Goal: Information Seeking & Learning: Learn about a topic

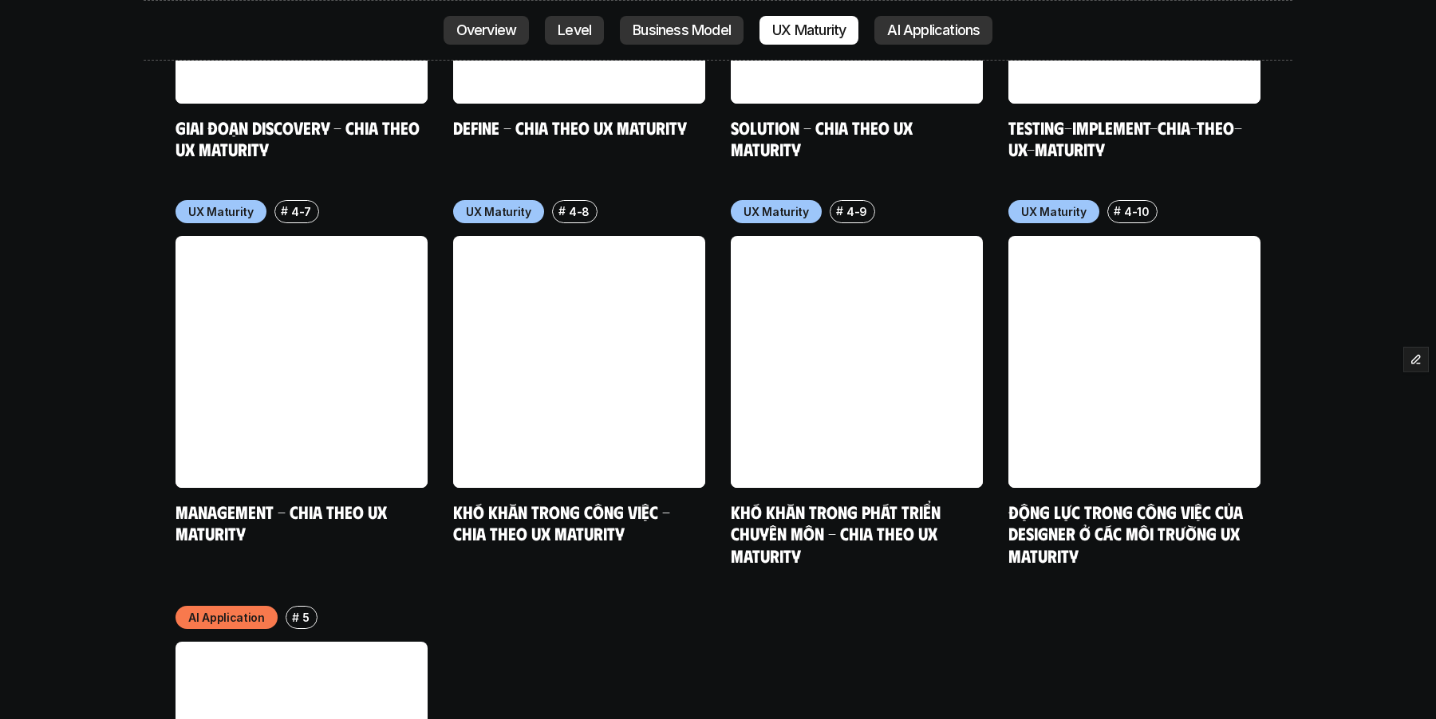
scroll to position [8105, 0]
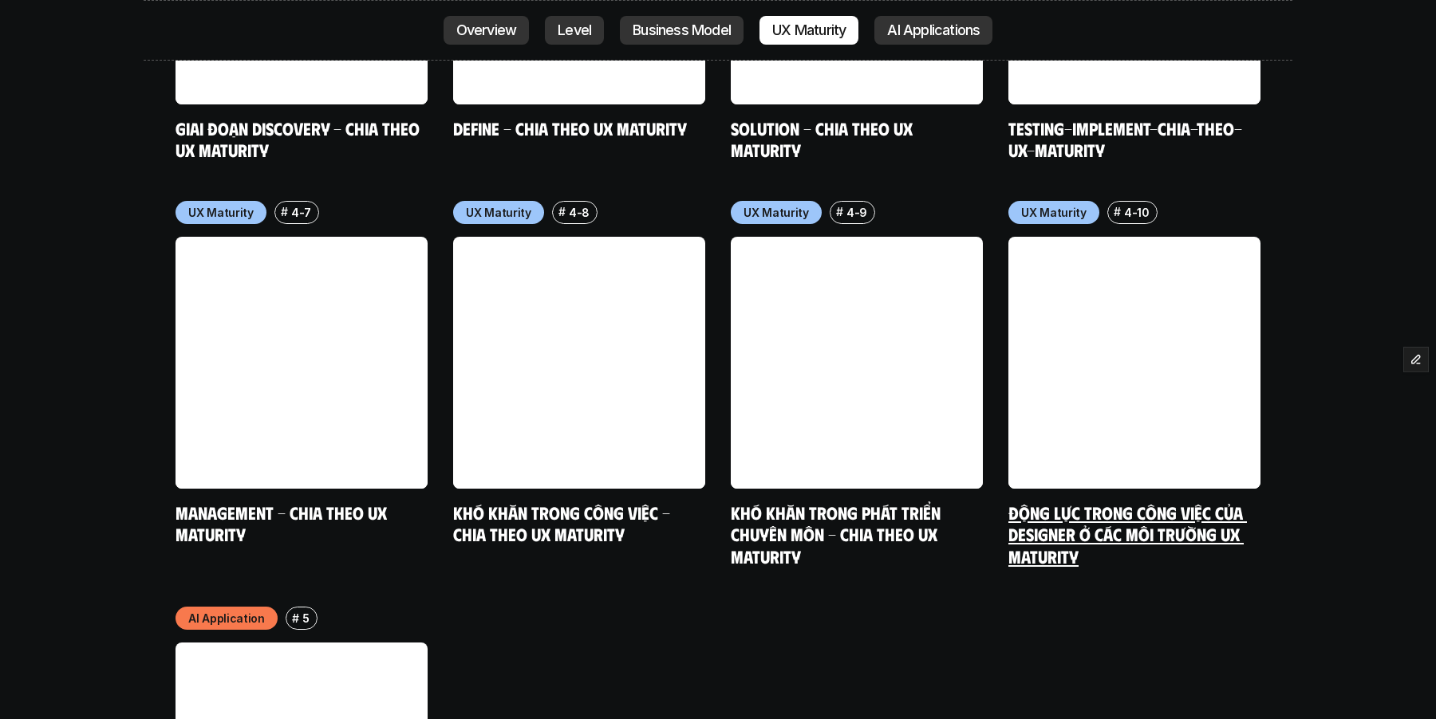
click at [1163, 317] on link at bounding box center [1134, 363] width 252 height 252
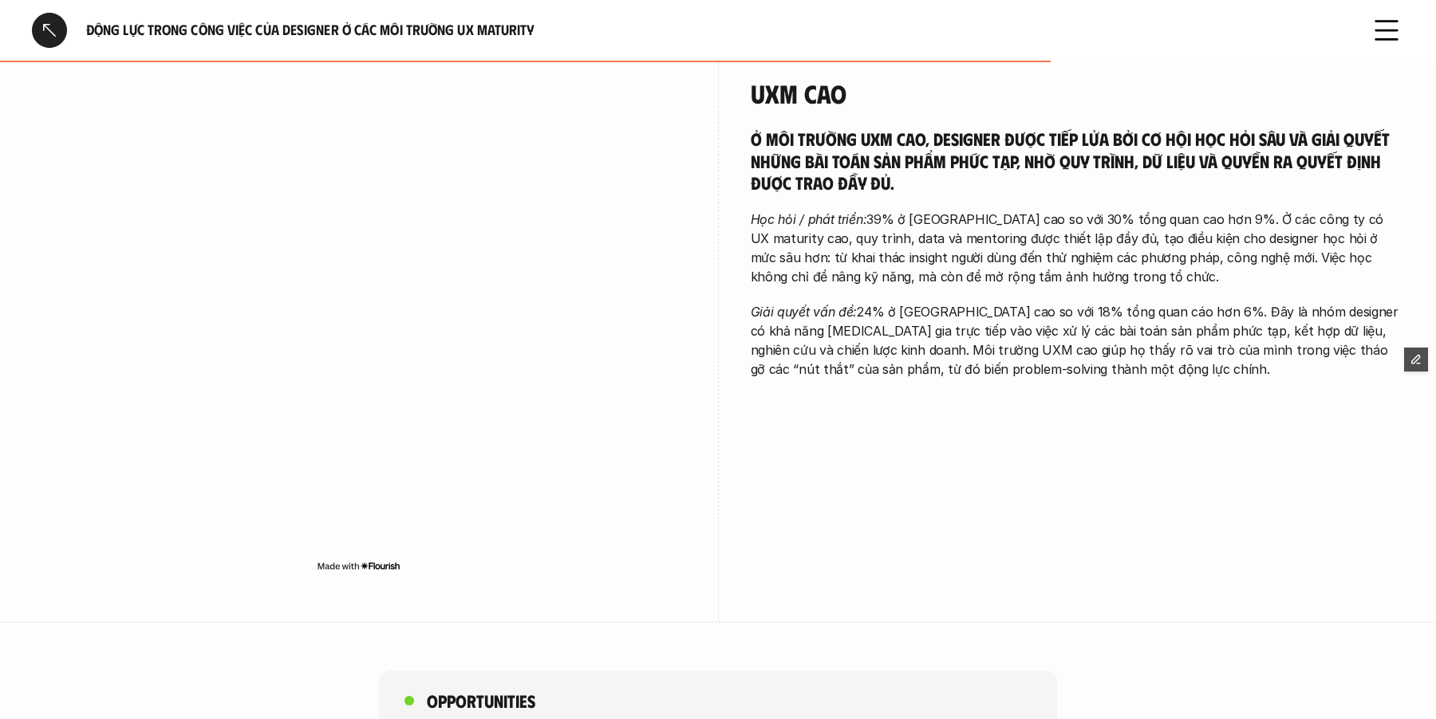
scroll to position [1938, 0]
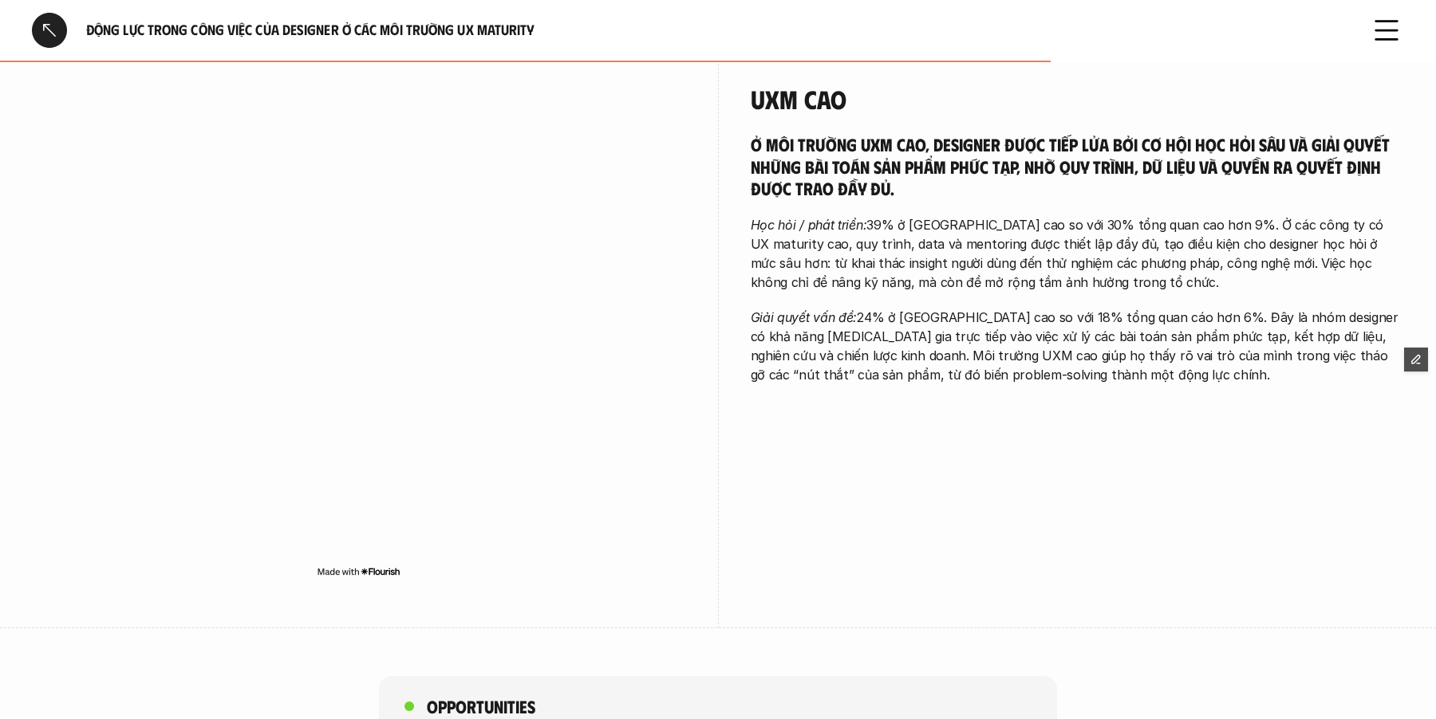
click at [49, 30] on div at bounding box center [49, 30] width 35 height 35
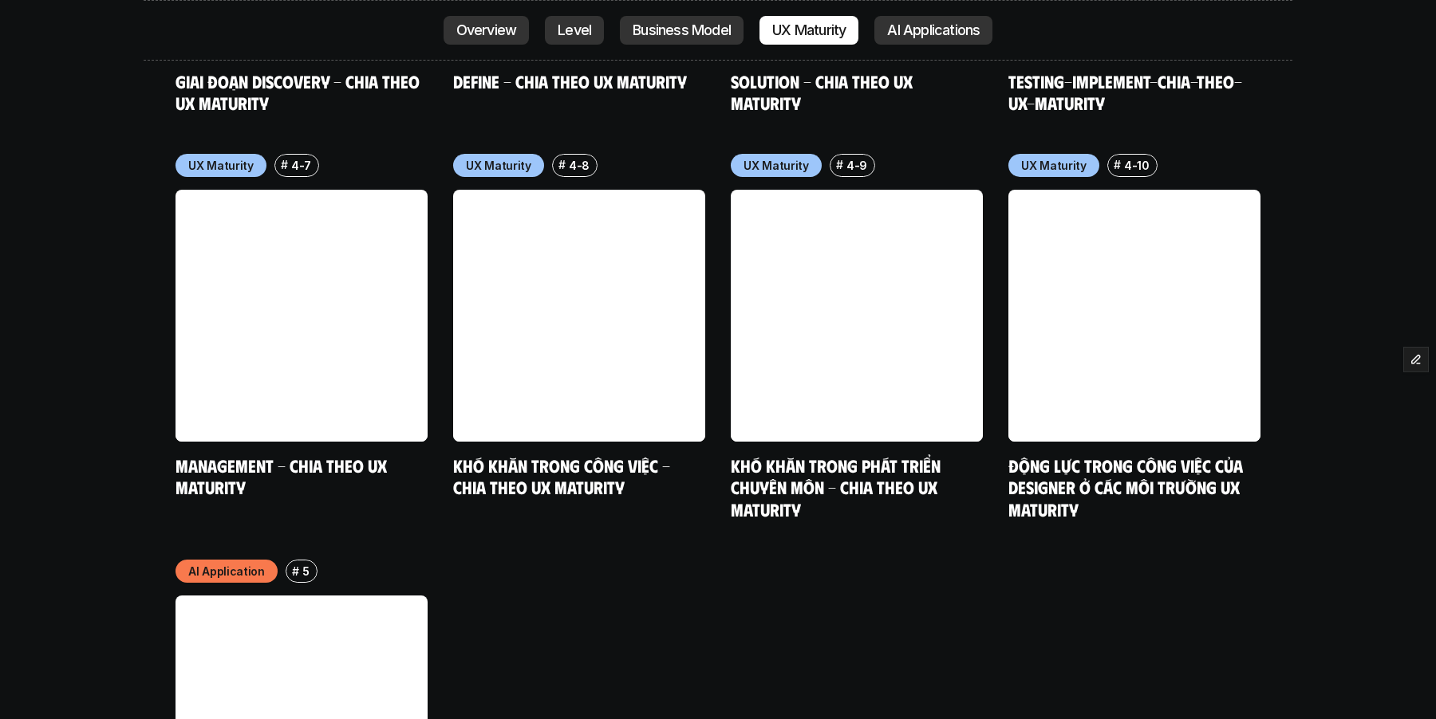
scroll to position [7978, 0]
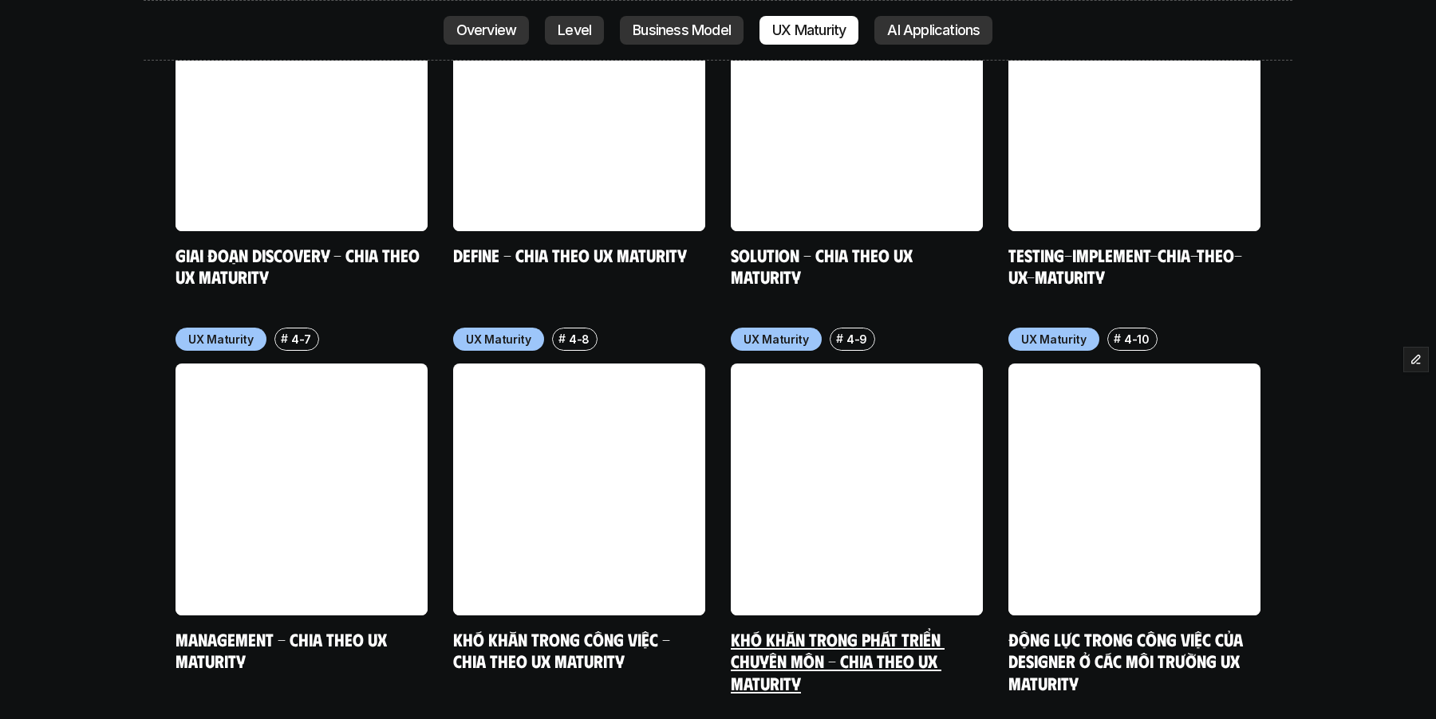
click at [854, 629] on link "Khó khăn trong phát triển chuyên môn - Chia theo UX Maturity" at bounding box center [838, 661] width 214 height 65
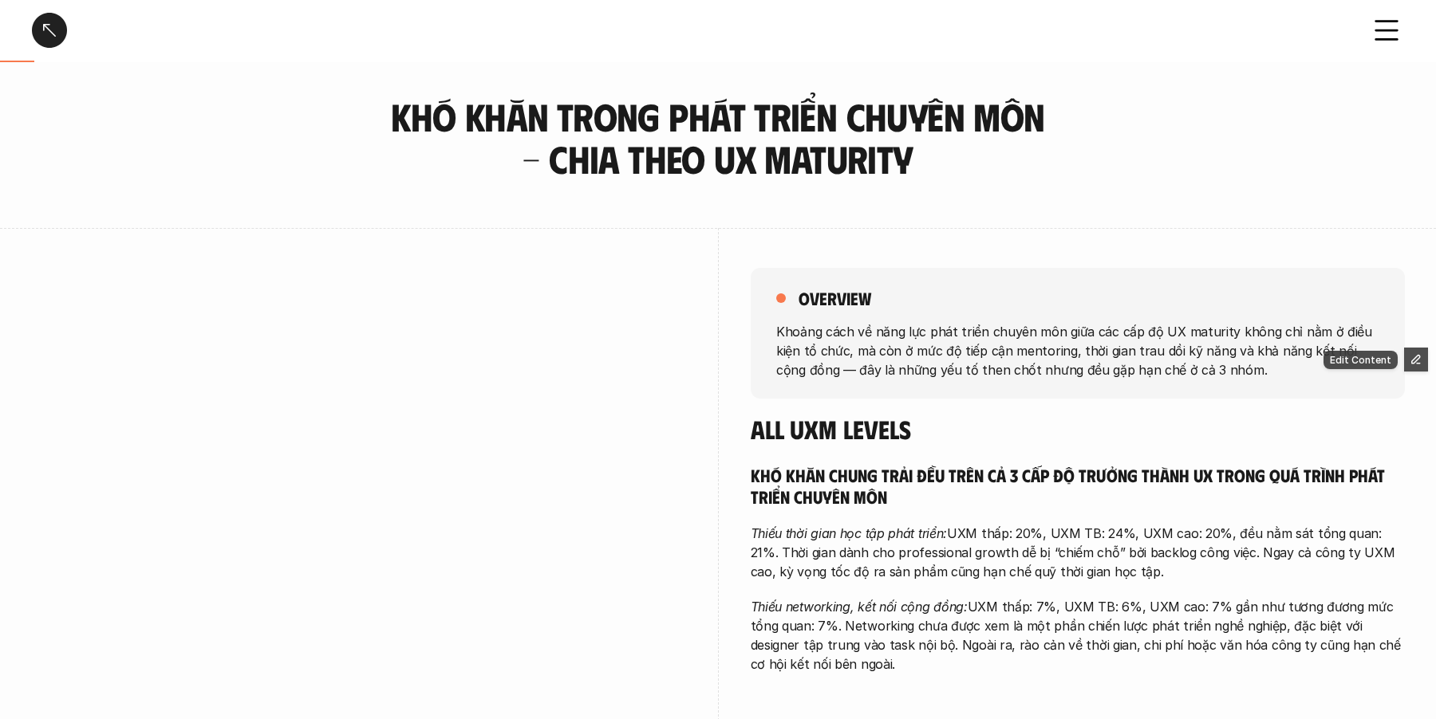
click at [1415, 355] on icon "button" at bounding box center [1415, 359] width 11 height 11
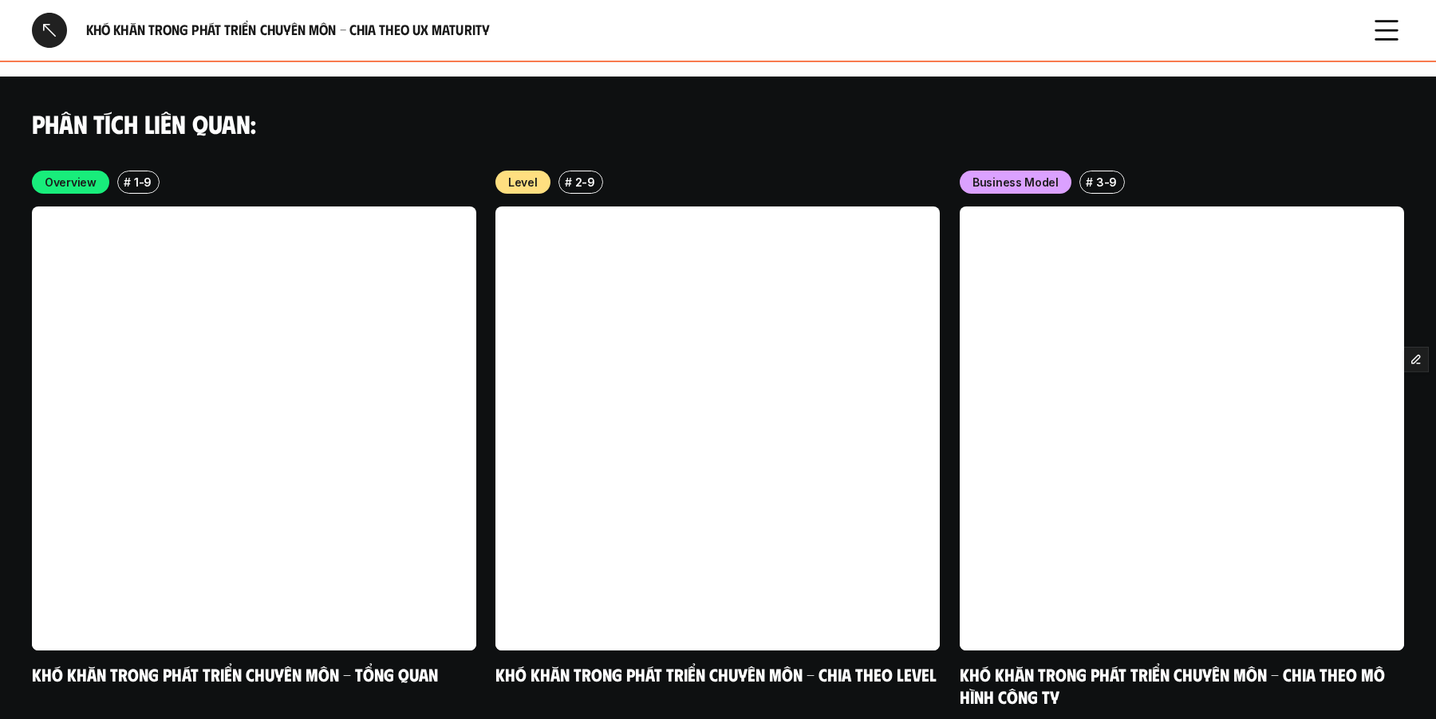
scroll to position [3336, 0]
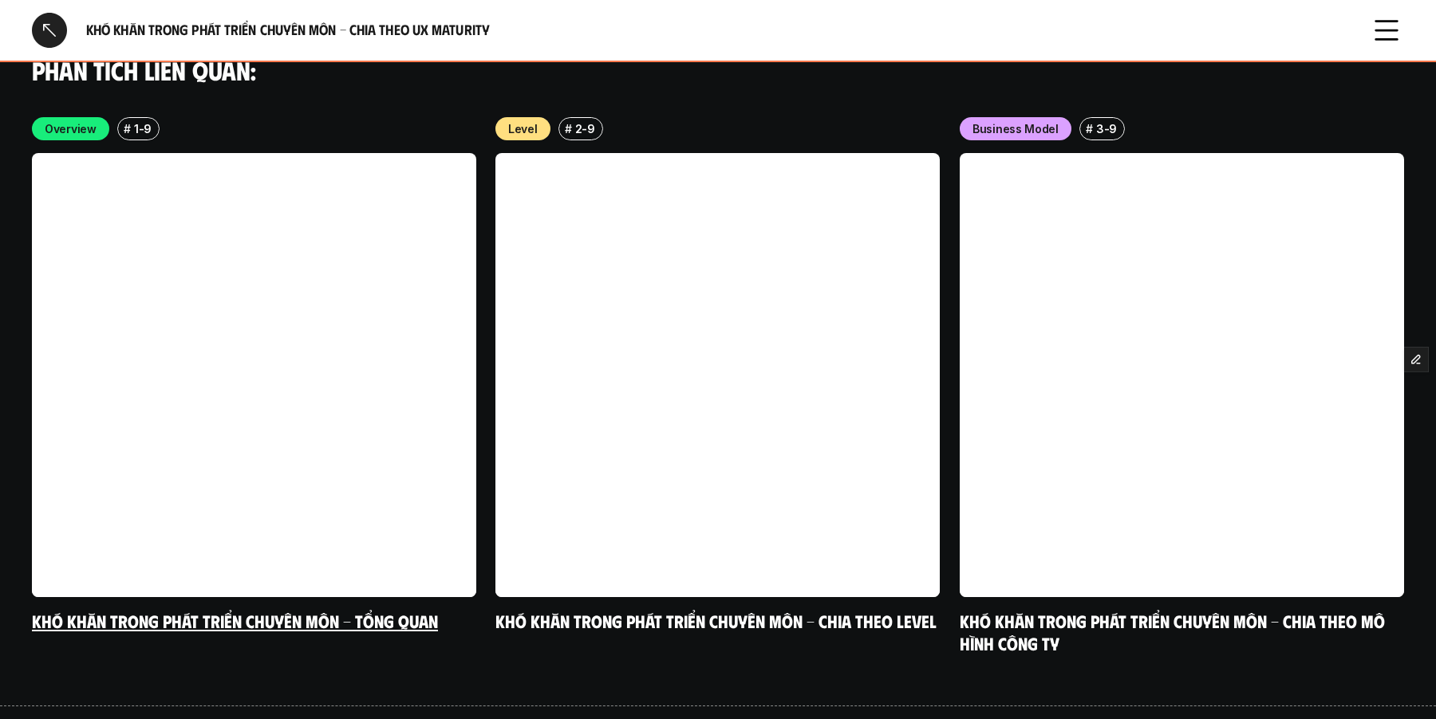
click at [85, 120] on p "Overview" at bounding box center [71, 128] width 52 height 17
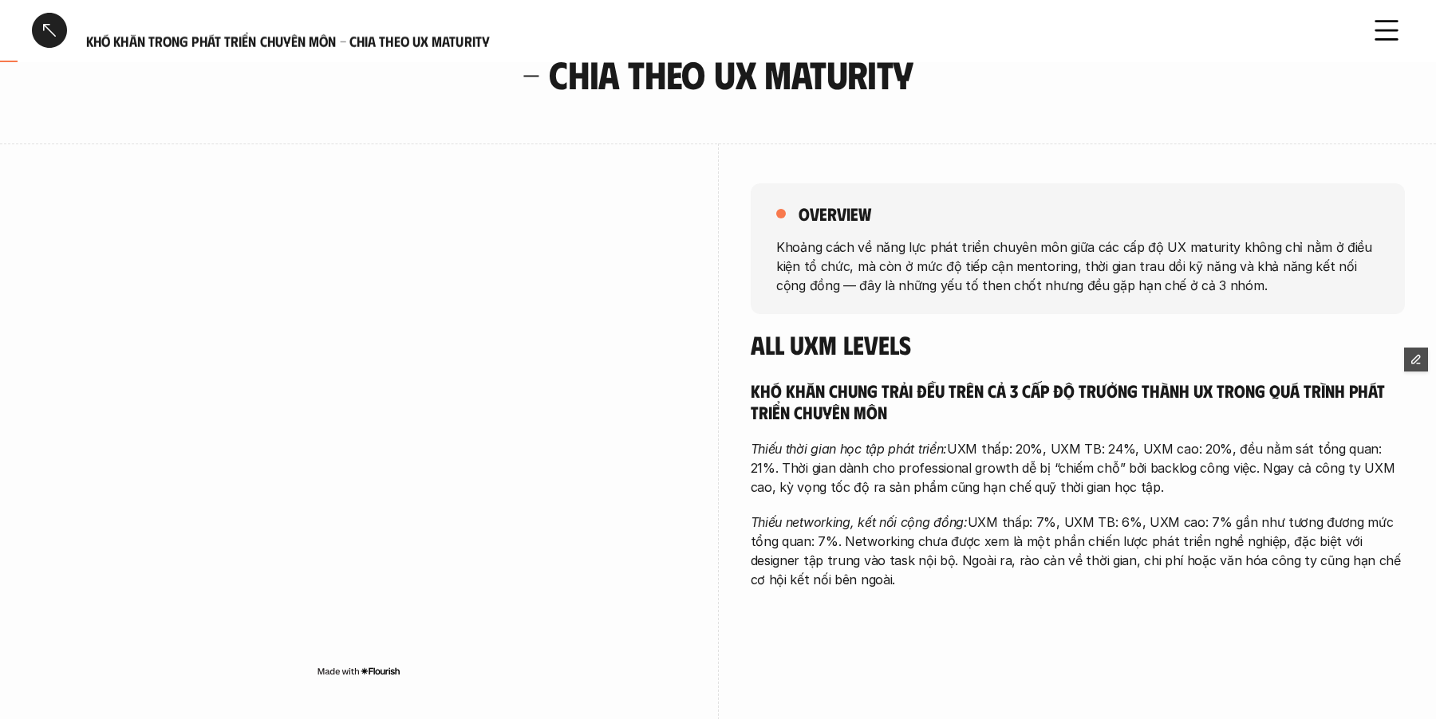
scroll to position [0, 0]
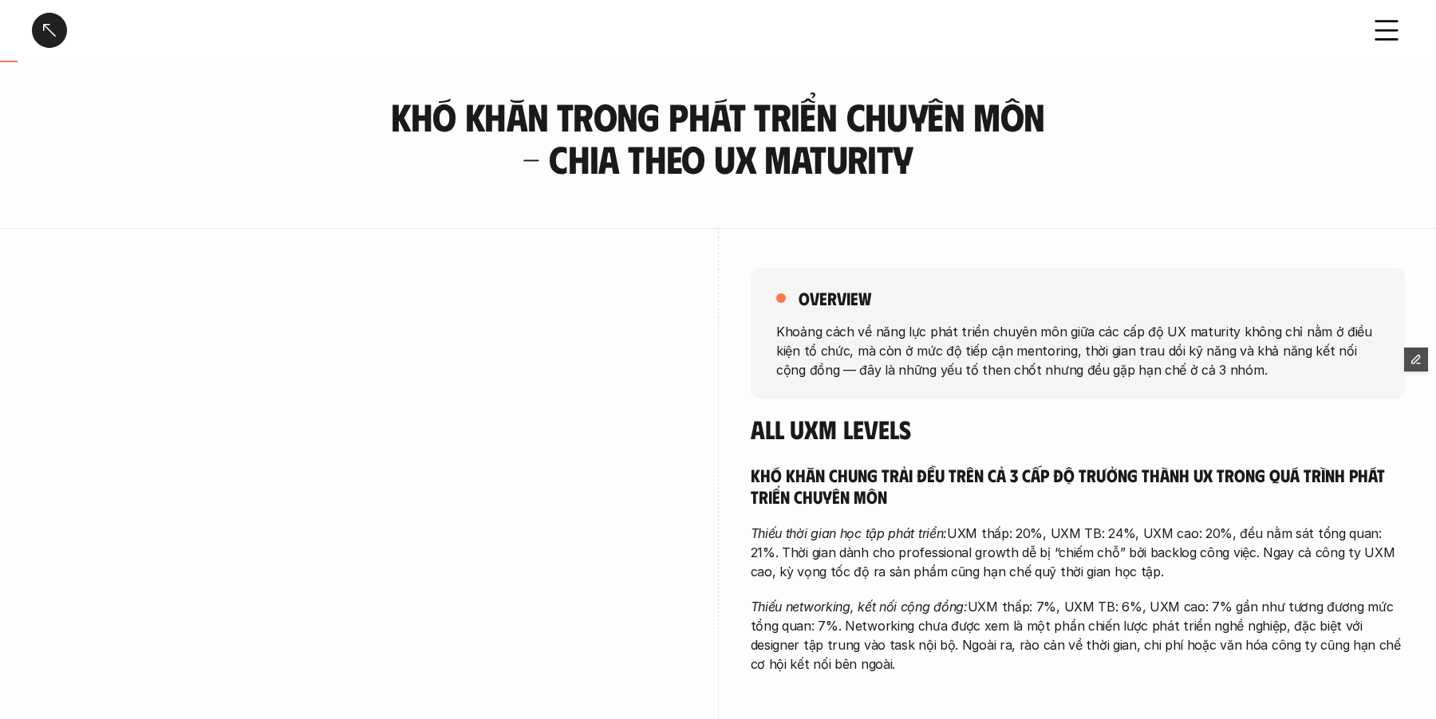
click at [46, 34] on div at bounding box center [49, 30] width 35 height 35
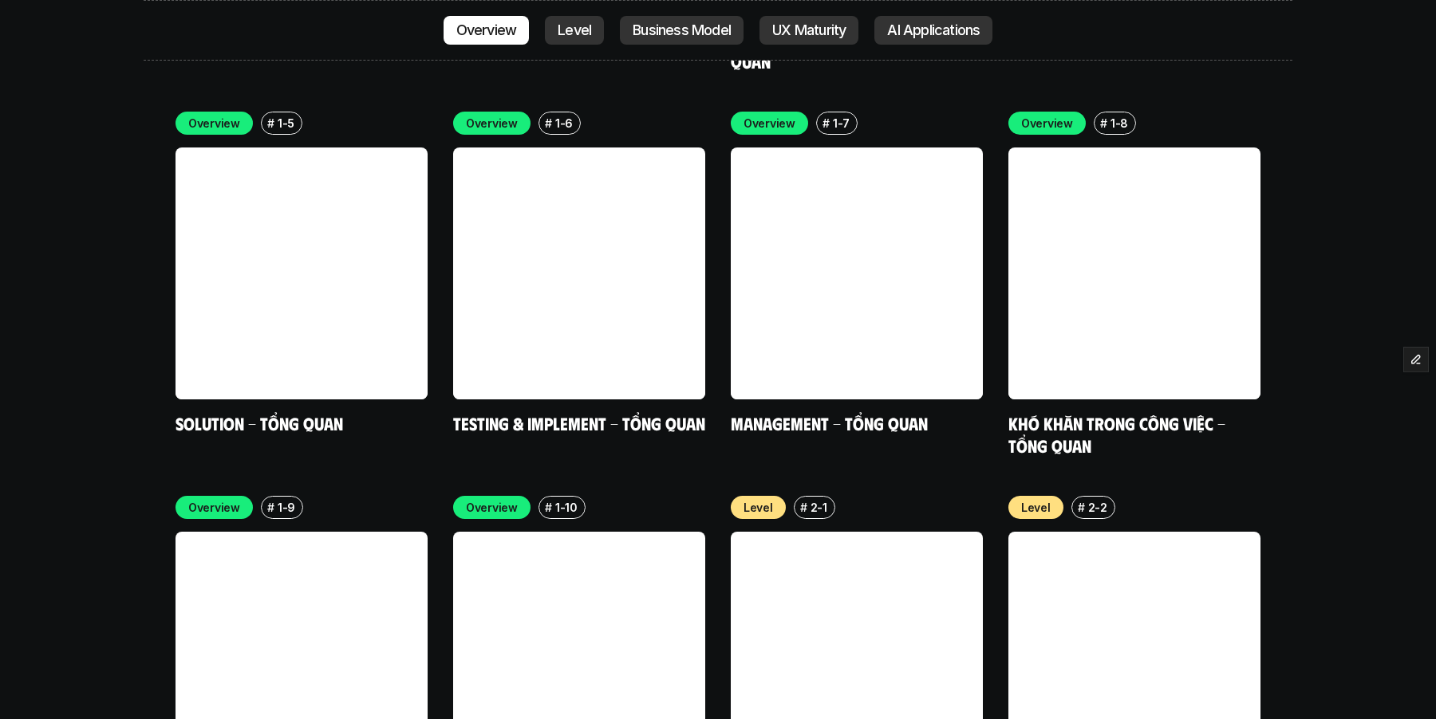
scroll to position [5097, 0]
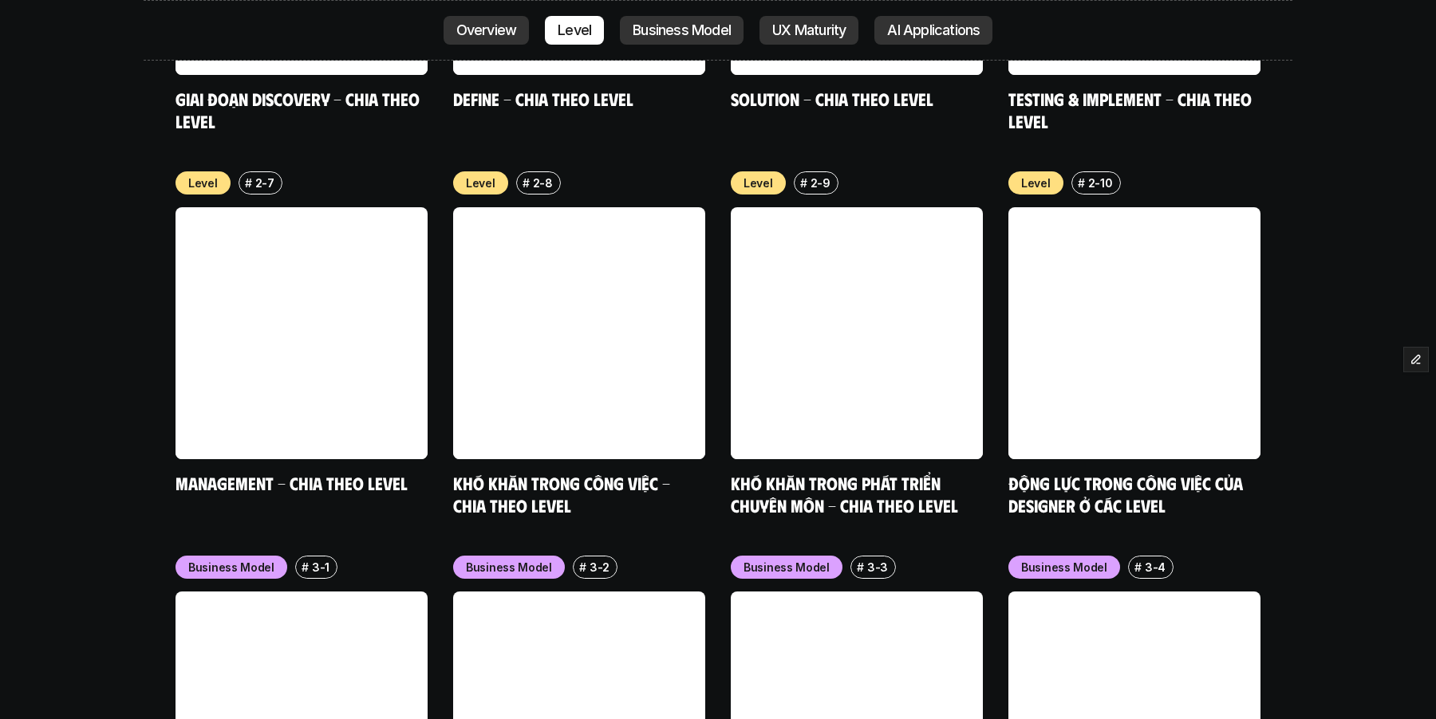
scroll to position [6191, 0]
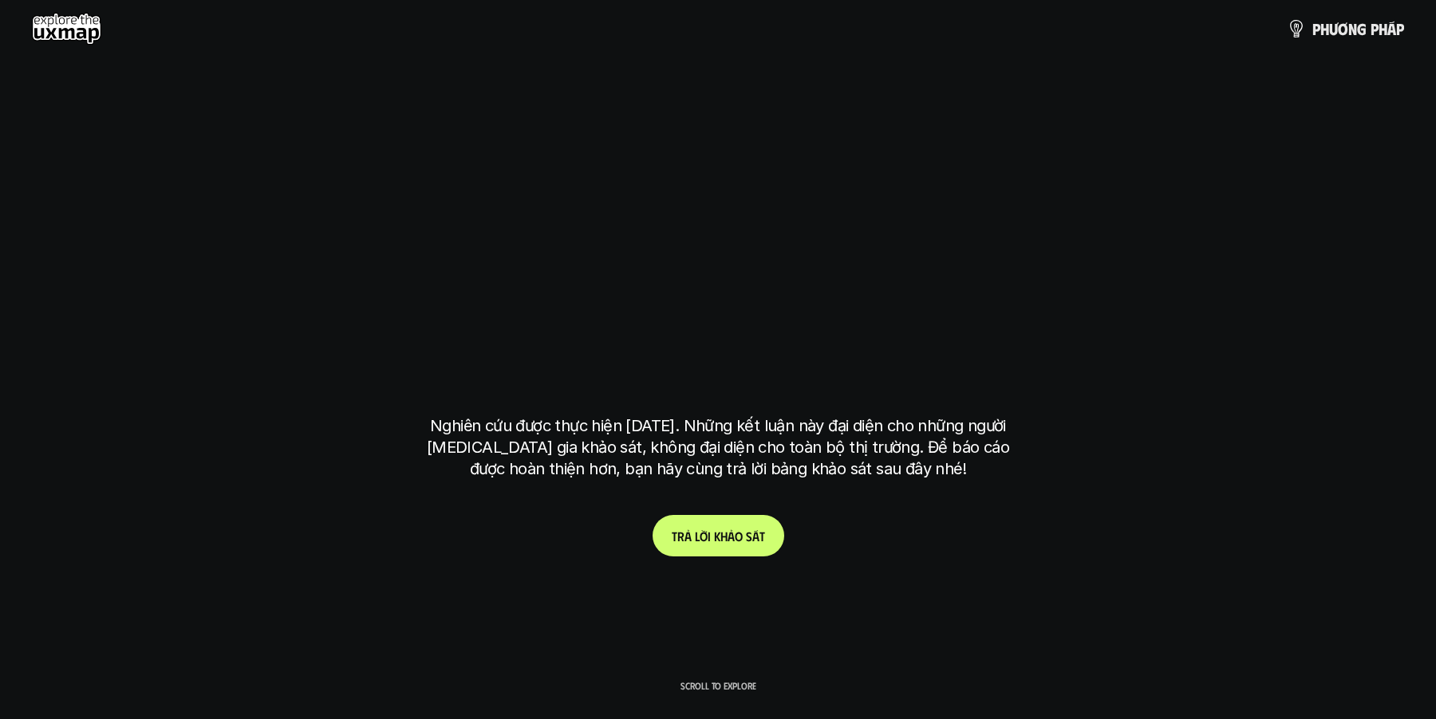
scroll to position [6191, 0]
